Goal: Information Seeking & Learning: Learn about a topic

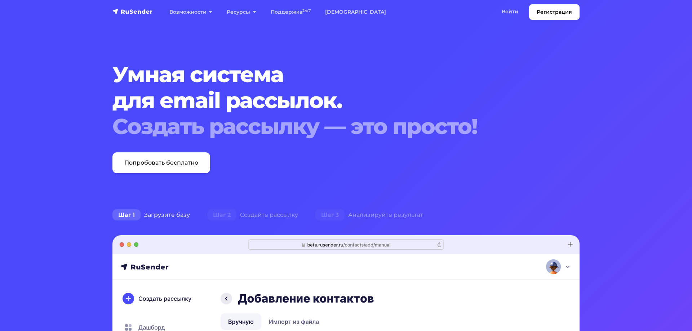
click at [521, 2] on nav "Регистрация Возможности Конструктор писем [PERSON_NAME] подписки A/B–тестирован…" at bounding box center [346, 12] width 692 height 24
click at [516, 9] on link "Войти" at bounding box center [510, 11] width 31 height 15
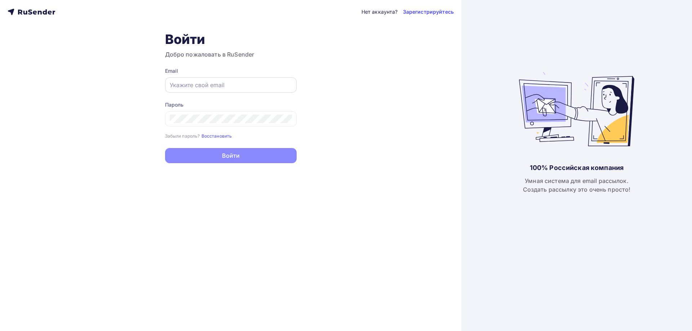
click at [237, 88] on input "text" at bounding box center [231, 85] width 122 height 9
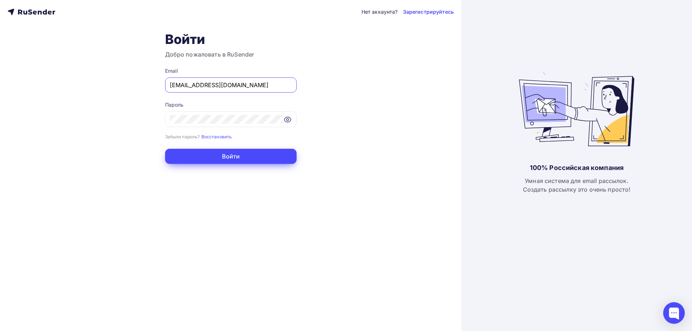
type input "sviridenko@ucoz-team.net"
click at [235, 159] on button "Войти" at bounding box center [231, 156] width 132 height 15
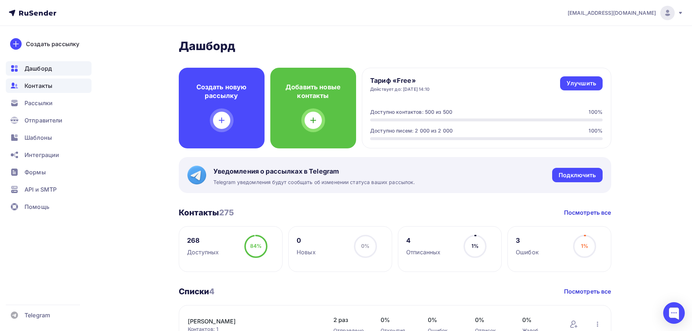
click at [45, 88] on span "Контакты" at bounding box center [39, 85] width 28 height 9
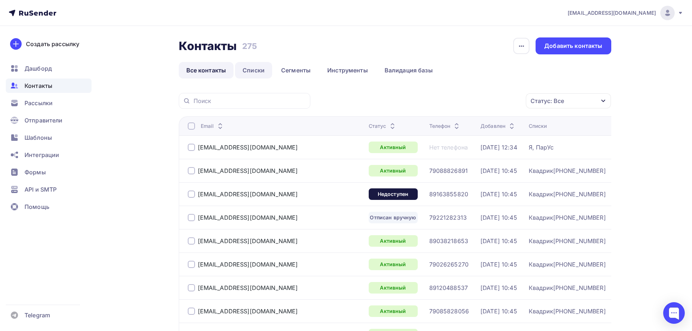
click at [259, 74] on link "Списки" at bounding box center [253, 70] width 37 height 17
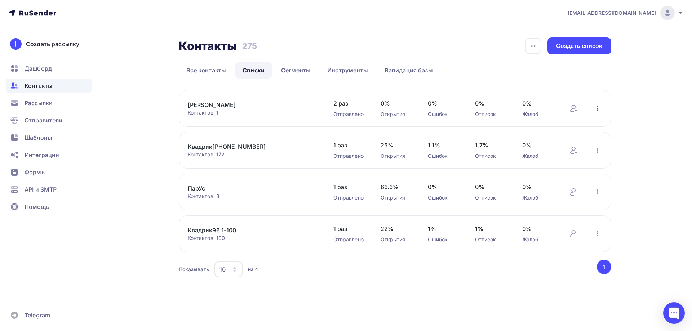
click at [598, 106] on icon "button" at bounding box center [598, 108] width 9 height 9
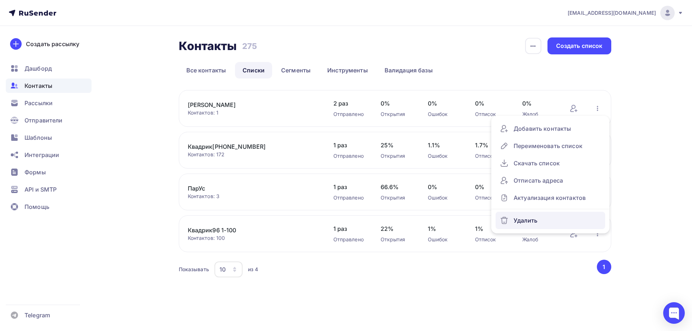
click at [528, 224] on div "Удалить" at bounding box center [550, 221] width 101 height 12
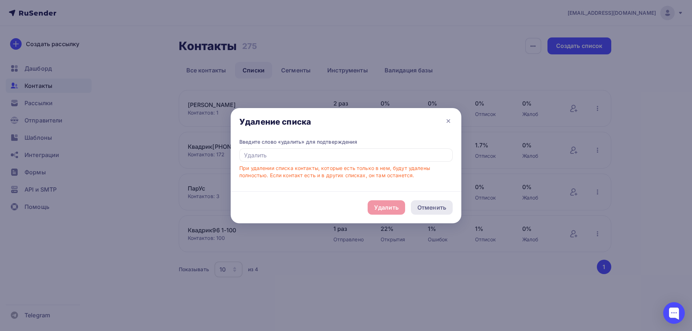
click at [428, 212] on div "Отменить" at bounding box center [432, 207] width 29 height 9
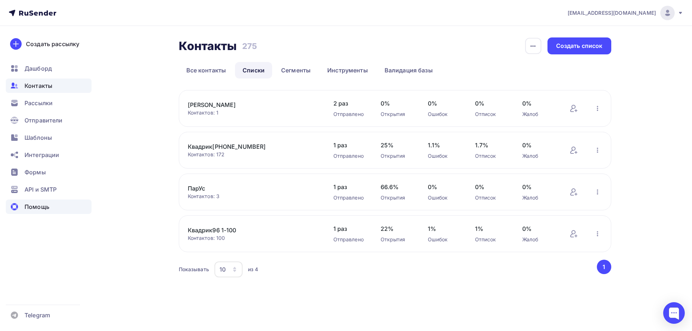
click at [43, 204] on span "Помощь" at bounding box center [37, 207] width 25 height 9
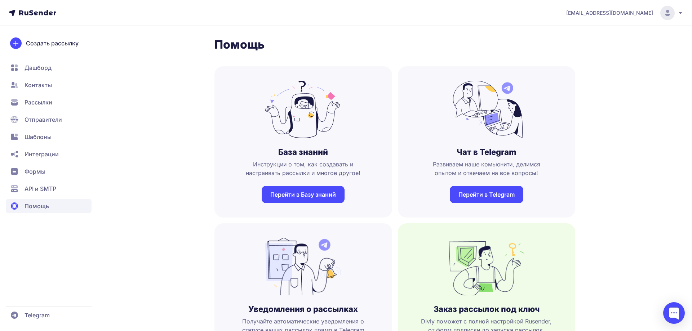
click at [318, 200] on link "Перейти в Базу знаний" at bounding box center [303, 194] width 83 height 17
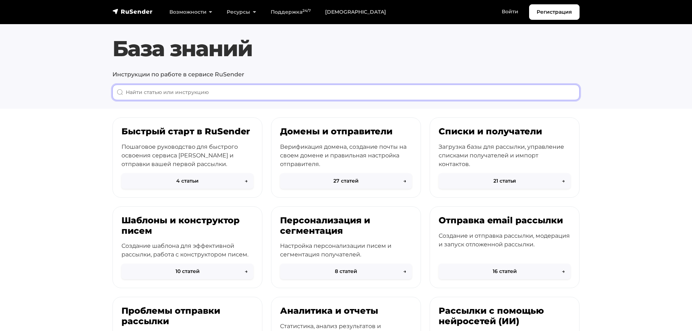
click at [211, 95] on input "When autocomplete results are available use up and down arrows to review and en…" at bounding box center [346, 93] width 467 height 16
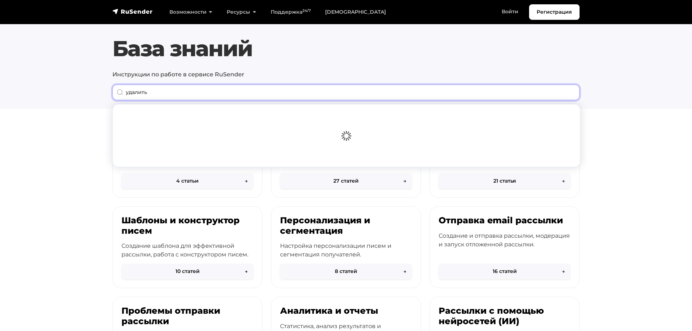
type input "удалить"
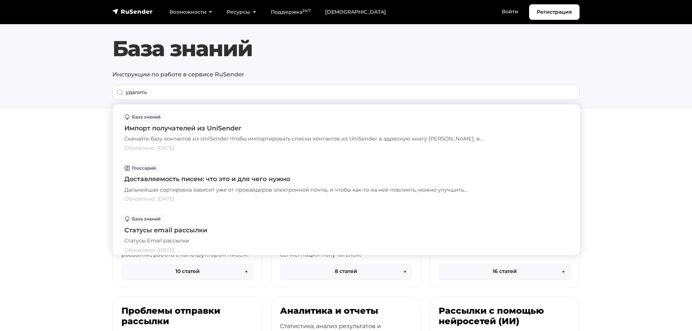
scroll to position [621, 0]
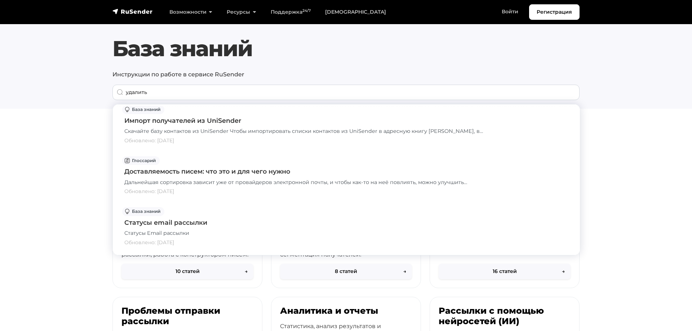
click at [667, 125] on section "Быстрый старт в RuSender Пошаговое руководство для быстрого освоения сервиса [P…" at bounding box center [346, 321] width 692 height 406
